Goal: Transaction & Acquisition: Purchase product/service

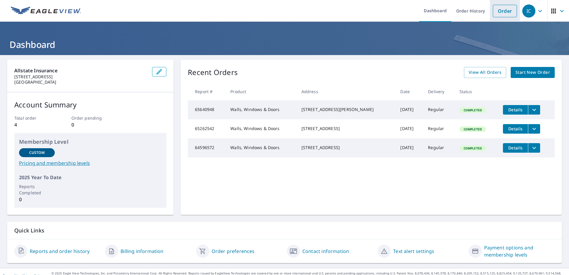
click at [496, 12] on link "Order" at bounding box center [505, 11] width 24 height 13
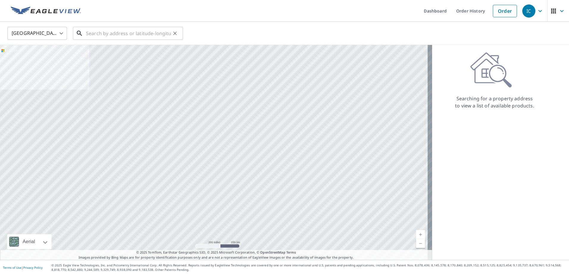
click at [107, 32] on input "text" at bounding box center [128, 33] width 85 height 17
drag, startPoint x: 106, startPoint y: 32, endPoint x: 120, endPoint y: 32, distance: 14.0
paste input "[STREET_ADDRESS]"
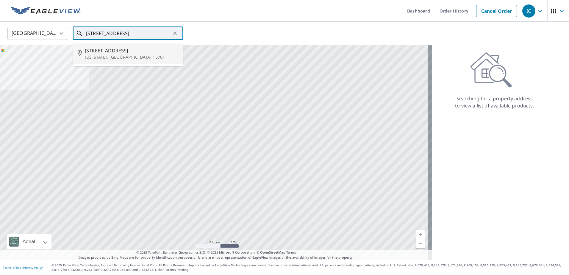
click at [114, 55] on p "[US_STATE], [GEOGRAPHIC_DATA] 15701" at bounding box center [132, 57] width 94 height 6
type input "[STREET_ADDRESS][US_STATE]"
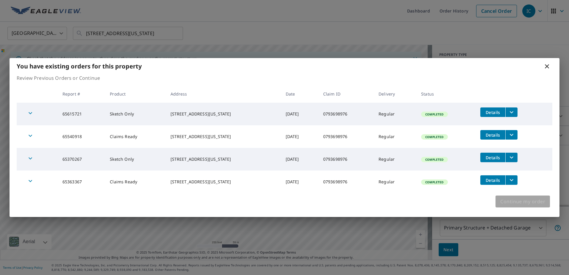
click at [524, 201] on span "Continue my order" at bounding box center [523, 201] width 45 height 8
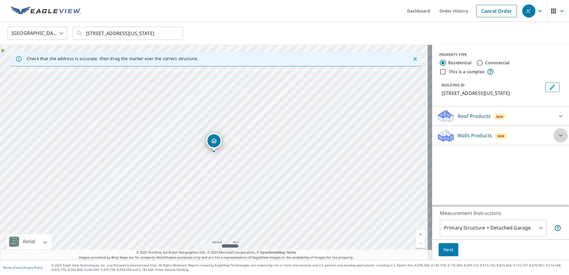
click at [558, 134] on icon at bounding box center [561, 135] width 7 height 7
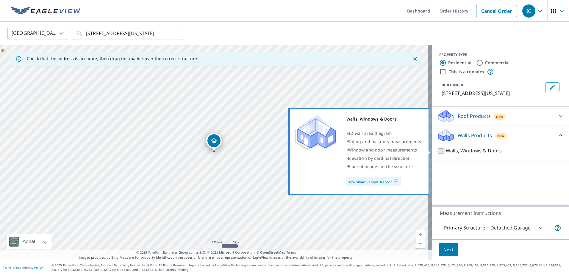
click at [437, 151] on input "Walls, Windows & Doors" at bounding box center [441, 150] width 9 height 7
checkbox input "true"
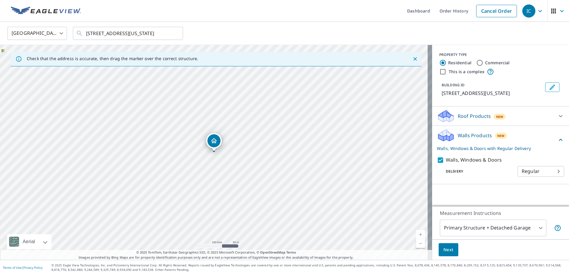
click at [446, 250] on span "Next" at bounding box center [449, 249] width 10 height 7
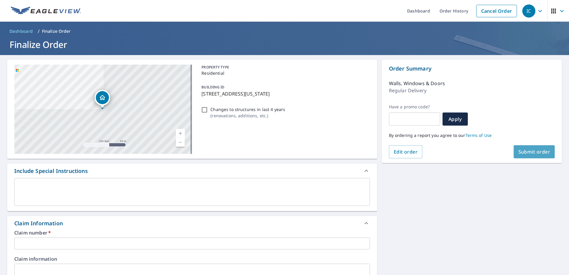
click at [527, 151] on span "Submit order" at bounding box center [535, 152] width 32 height 7
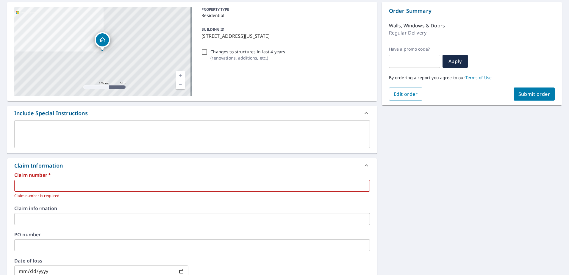
scroll to position [60, 0]
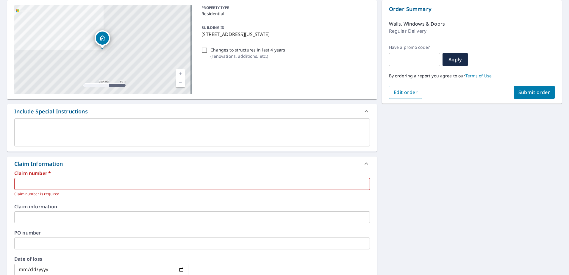
click at [29, 180] on input "text" at bounding box center [192, 184] width 356 height 12
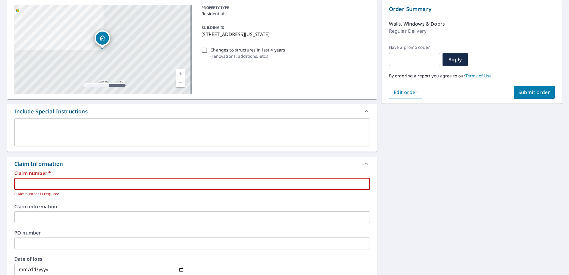
paste input "0793698976"
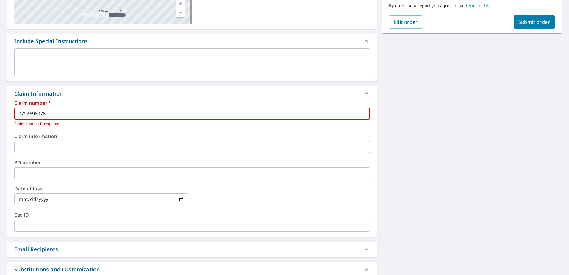
scroll to position [149, 0]
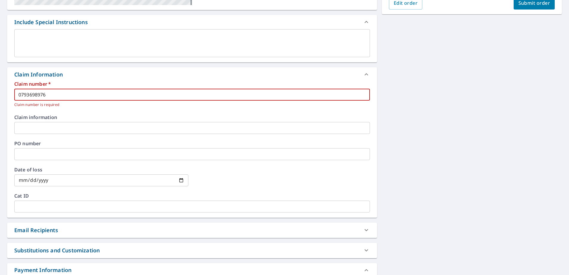
type input "0793698976"
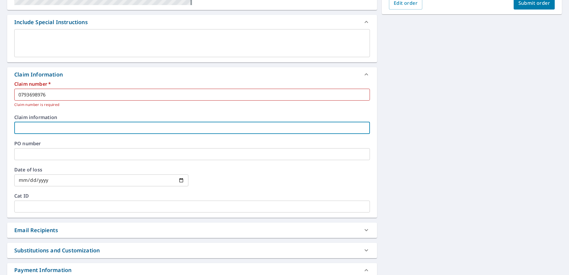
click at [45, 125] on input "text" at bounding box center [192, 128] width 356 height 12
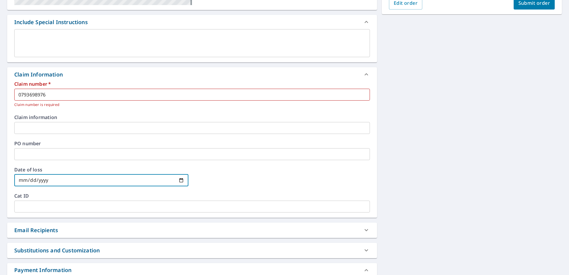
click at [59, 182] on input "date" at bounding box center [101, 181] width 174 height 12
click at [75, 176] on input "date" at bounding box center [101, 181] width 174 height 12
click at [180, 180] on input "date" at bounding box center [101, 181] width 174 height 12
click at [56, 182] on input "date" at bounding box center [101, 181] width 174 height 12
click at [30, 179] on input "date" at bounding box center [101, 181] width 174 height 12
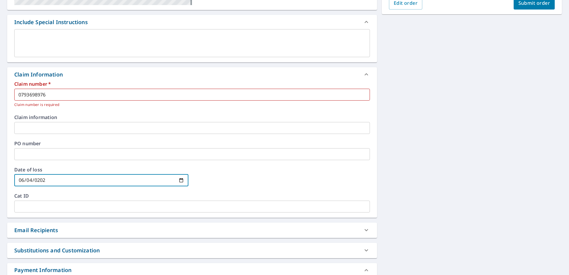
type input "[DATE]"
drag, startPoint x: 272, startPoint y: 182, endPoint x: 248, endPoint y: 181, distance: 24.1
click at [271, 182] on div at bounding box center [283, 180] width 174 height 26
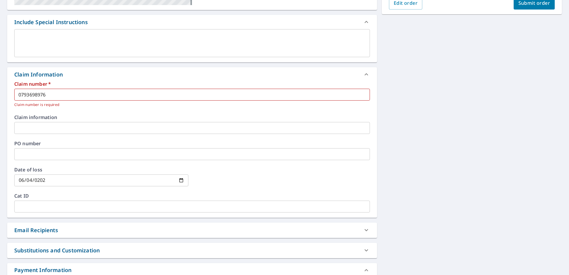
click at [61, 204] on input "text" at bounding box center [192, 207] width 356 height 12
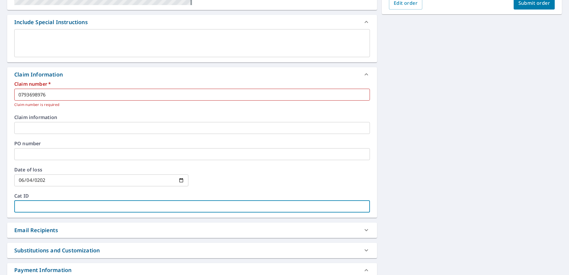
paste input "0509202510"
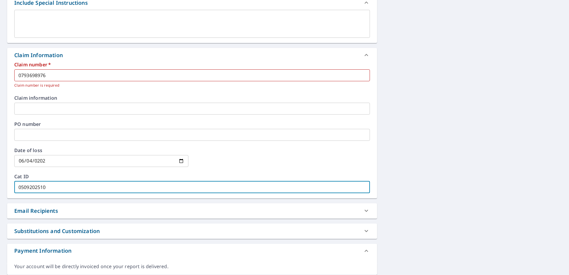
scroll to position [188, 0]
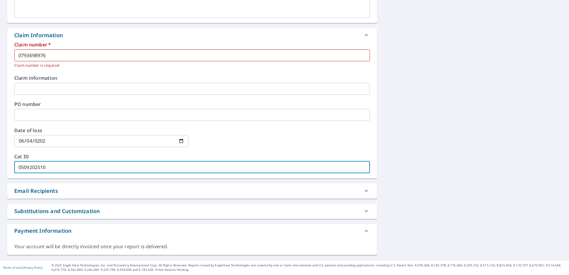
type input "0509202510"
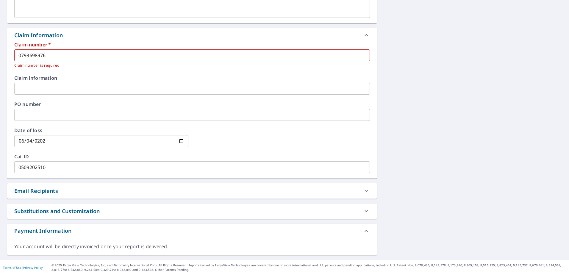
click at [330, 189] on div "Email Recipients" at bounding box center [186, 191] width 345 height 8
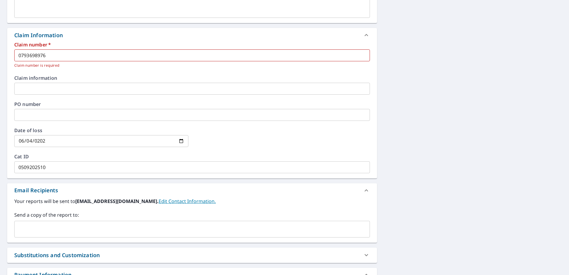
click at [330, 189] on div "Email Recipients" at bounding box center [186, 190] width 345 height 8
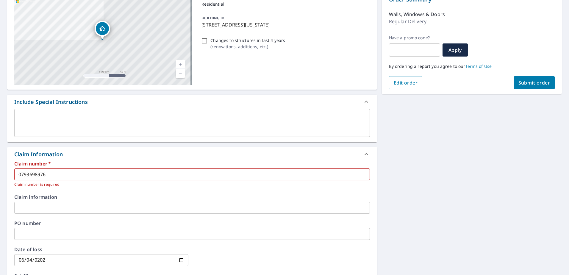
scroll to position [0, 0]
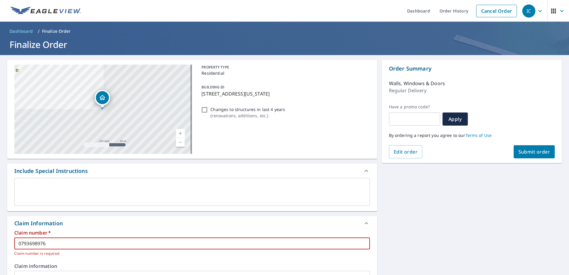
click at [77, 244] on input "0793698976" at bounding box center [192, 244] width 356 height 12
click at [522, 155] on button "Submit order" at bounding box center [534, 151] width 41 height 13
